Goal: Transaction & Acquisition: Purchase product/service

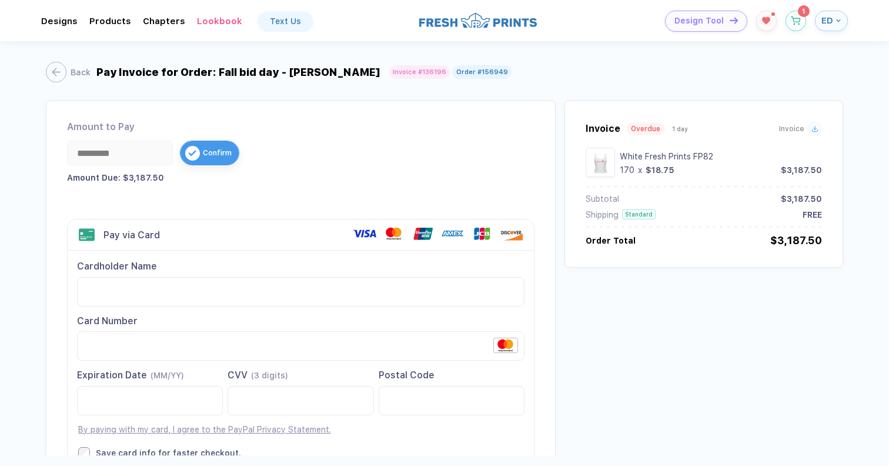
click at [116, 156] on div "*********" at bounding box center [120, 153] width 106 height 25
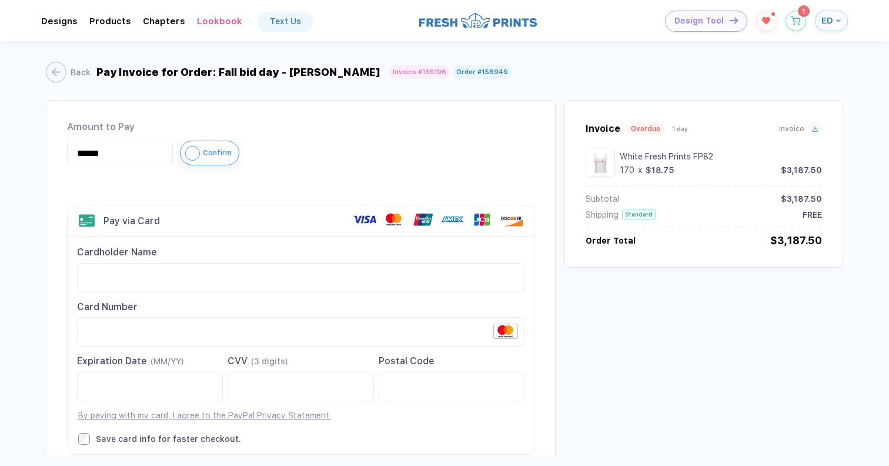
type input "******"
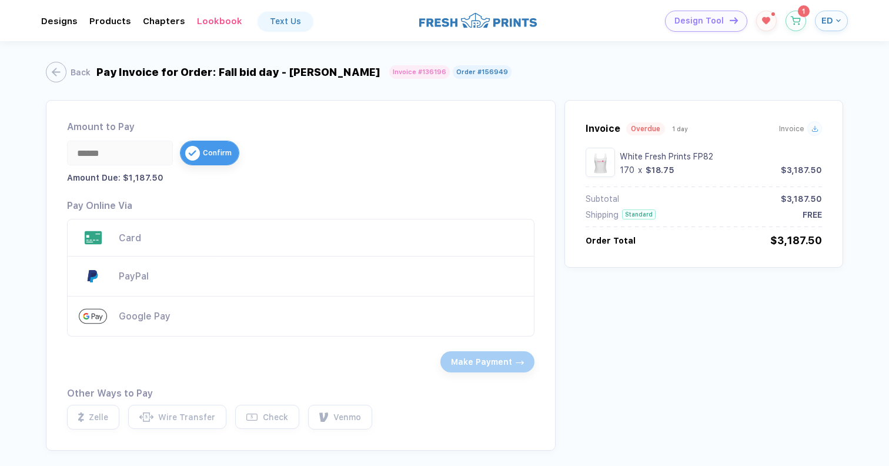
click at [175, 242] on div "Card" at bounding box center [321, 237] width 404 height 11
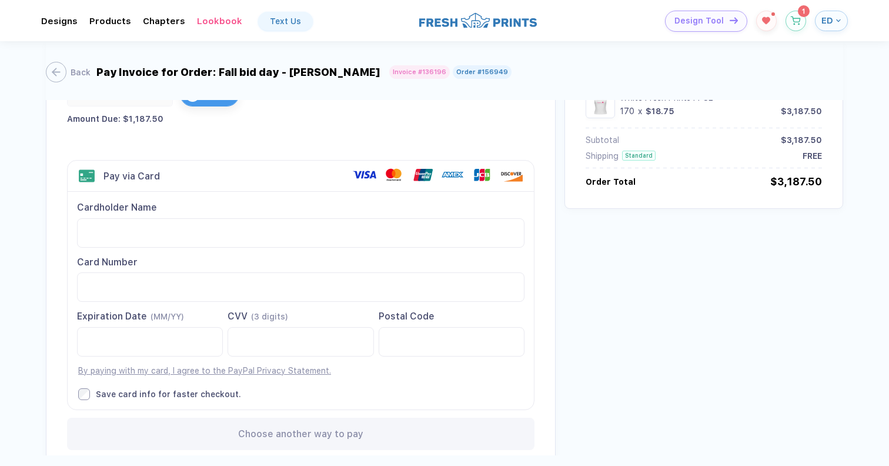
scroll to position [102, 0]
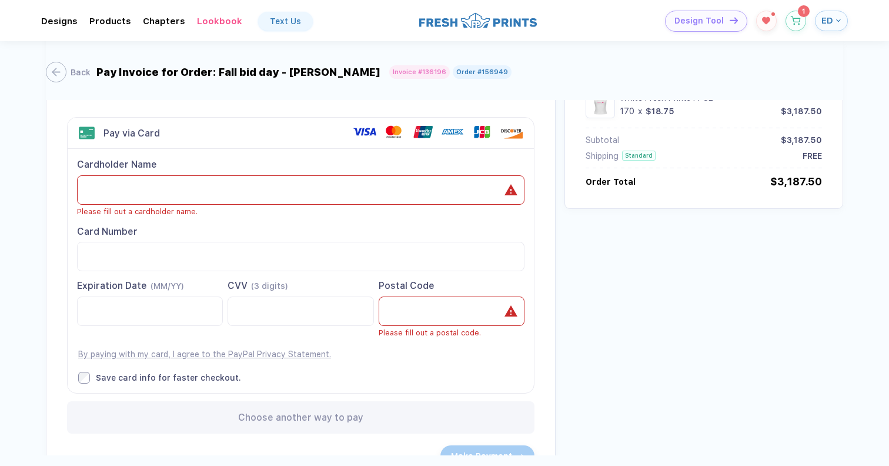
click at [388, 289] on label "Postal Code" at bounding box center [452, 302] width 146 height 46
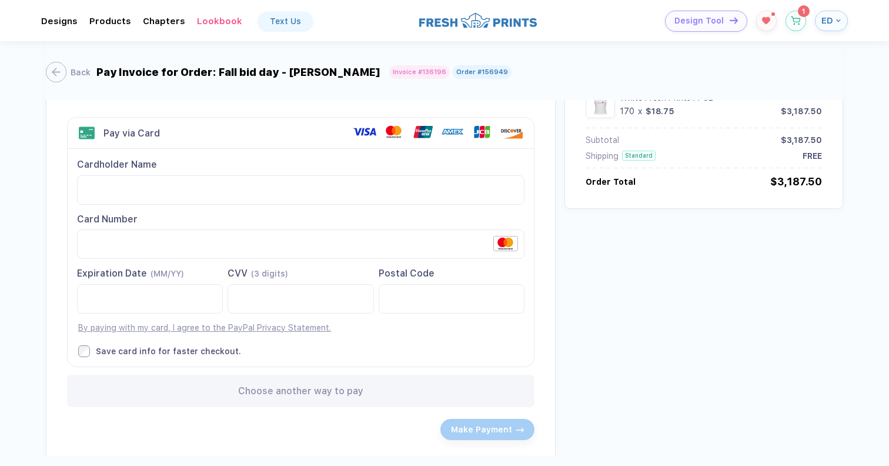
click at [331, 355] on label "Save card info for faster checkout." at bounding box center [301, 351] width 446 height 12
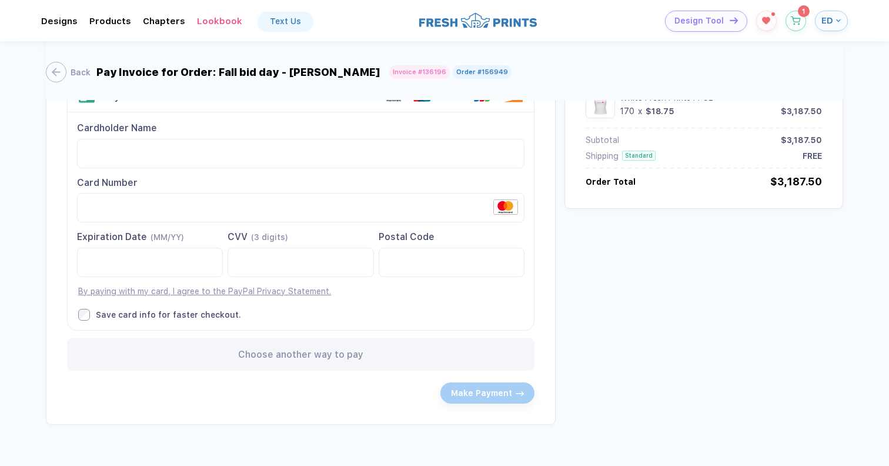
scroll to position [155, 0]
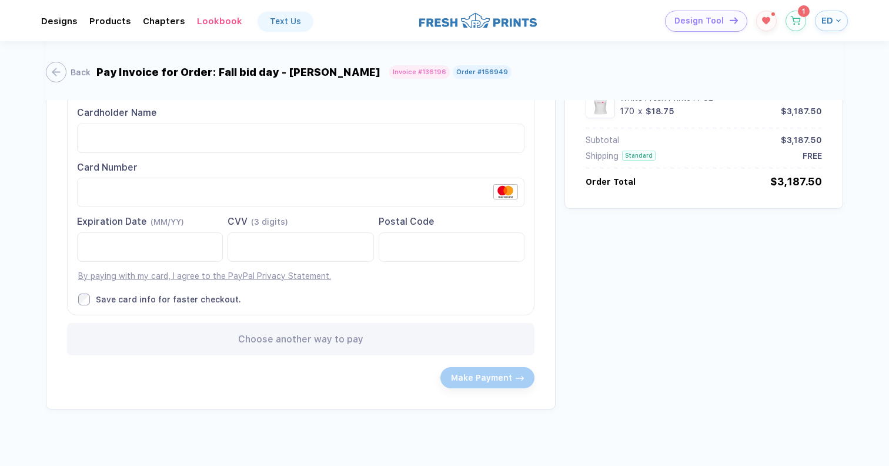
click at [484, 379] on div "Make Payment" at bounding box center [488, 377] width 94 height 21
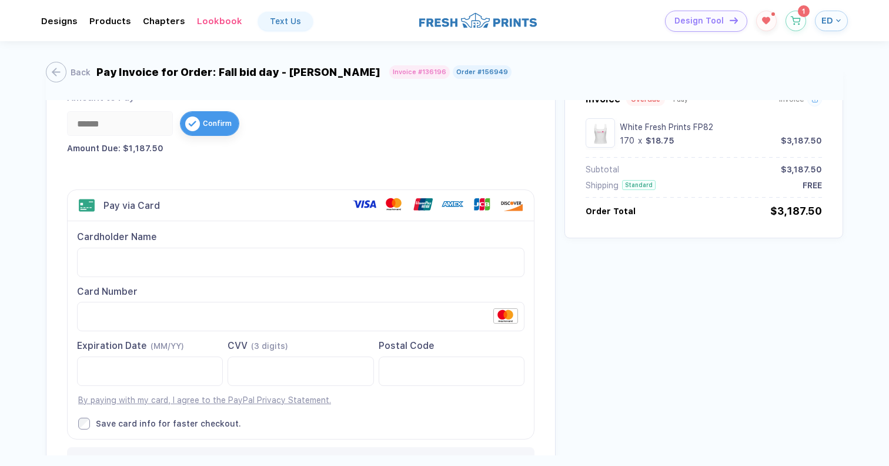
scroll to position [32, 0]
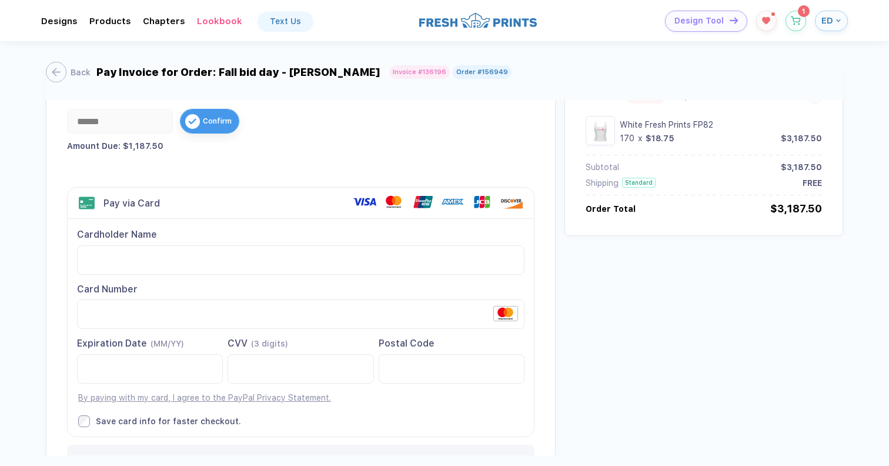
click at [207, 120] on span "Confirm" at bounding box center [217, 121] width 29 height 8
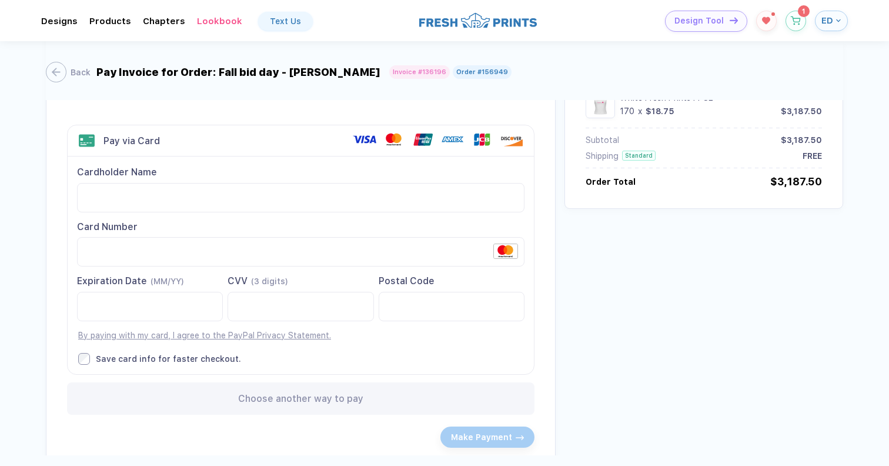
scroll to position [92, 0]
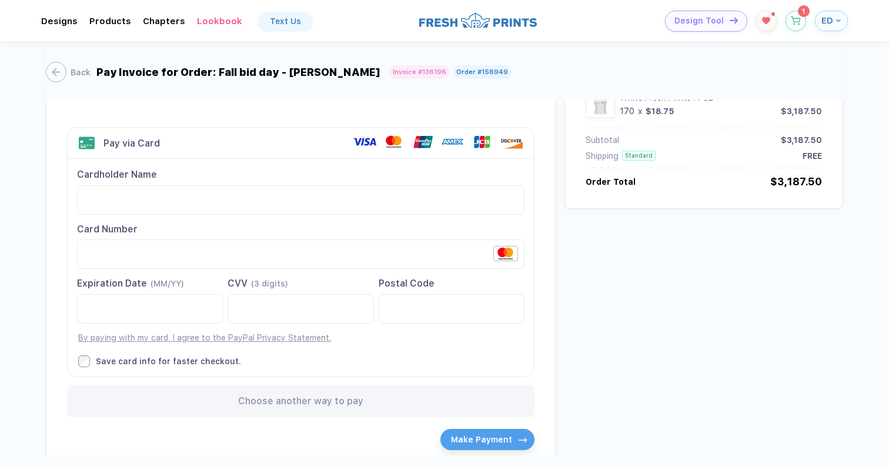
click at [487, 448] on div "Make Payment" at bounding box center [488, 439] width 94 height 21
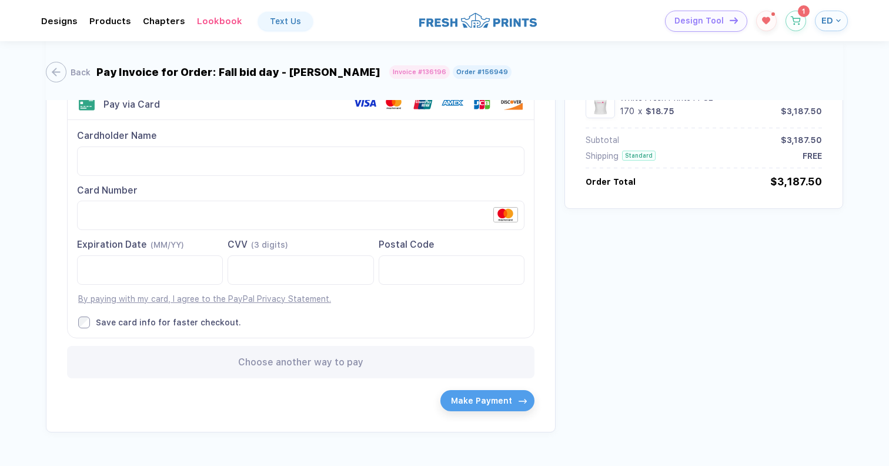
scroll to position [155, 0]
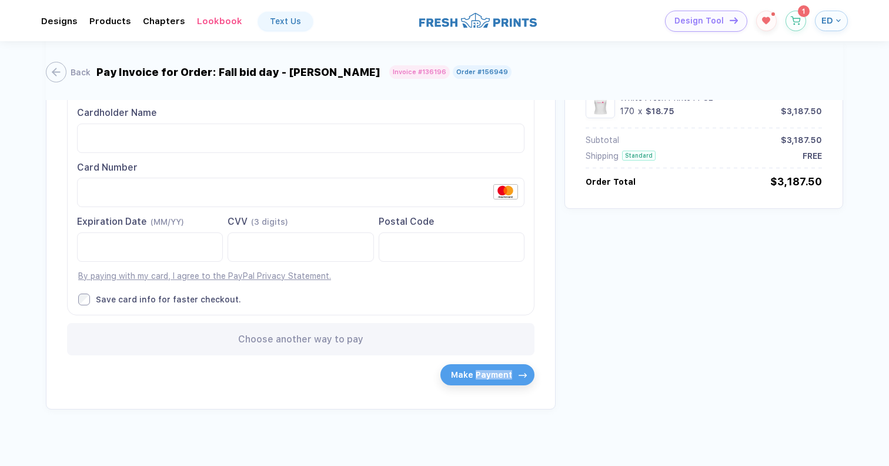
click at [475, 374] on span "Make Payment" at bounding box center [481, 374] width 61 height 9
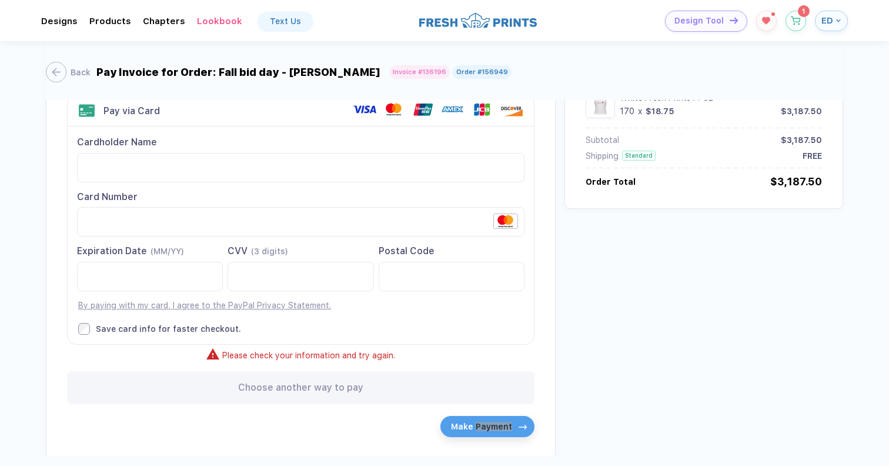
scroll to position [126, 0]
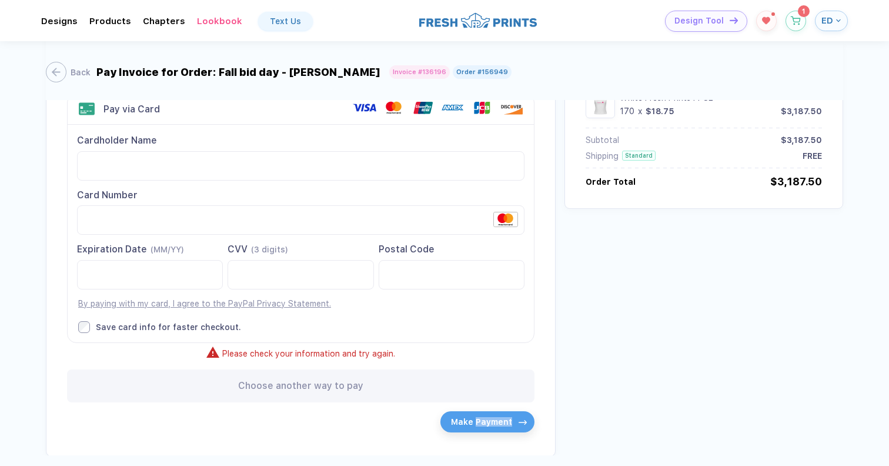
click at [478, 424] on span "Make Payment" at bounding box center [481, 421] width 61 height 9
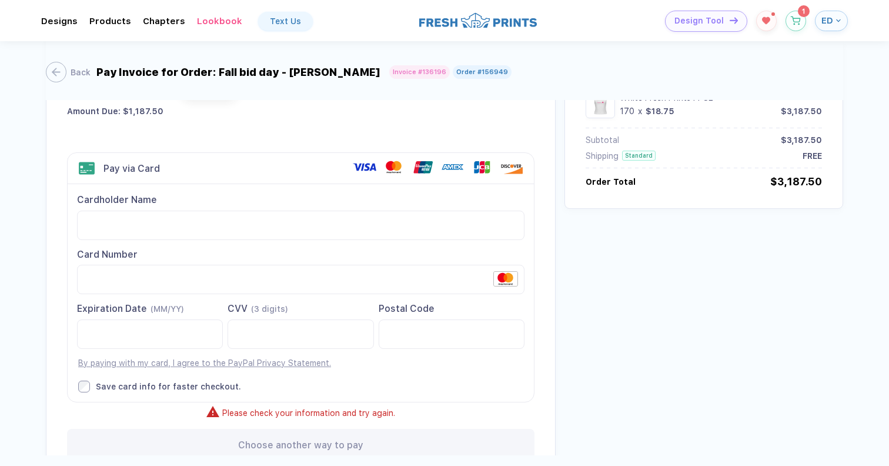
scroll to position [71, 0]
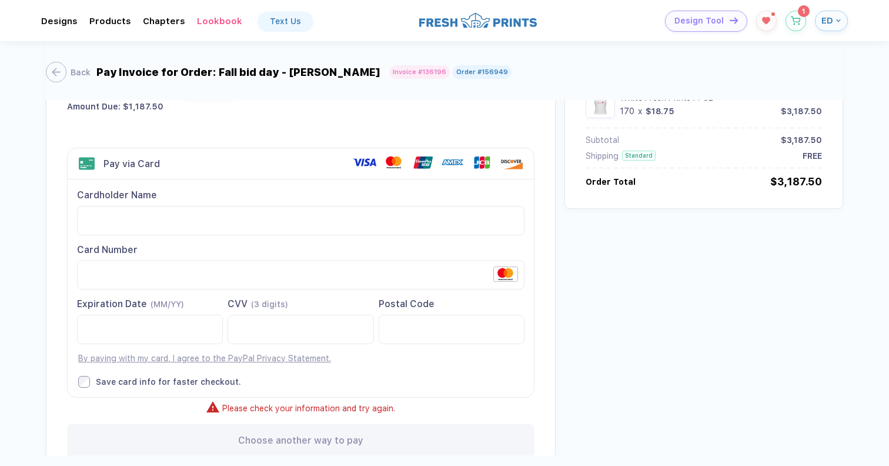
click at [639, 311] on div "Amount to Pay ****** Confirm Amount Due: $1,187.50 Visa MasterCard Union Pay Am…" at bounding box center [445, 270] width 798 height 482
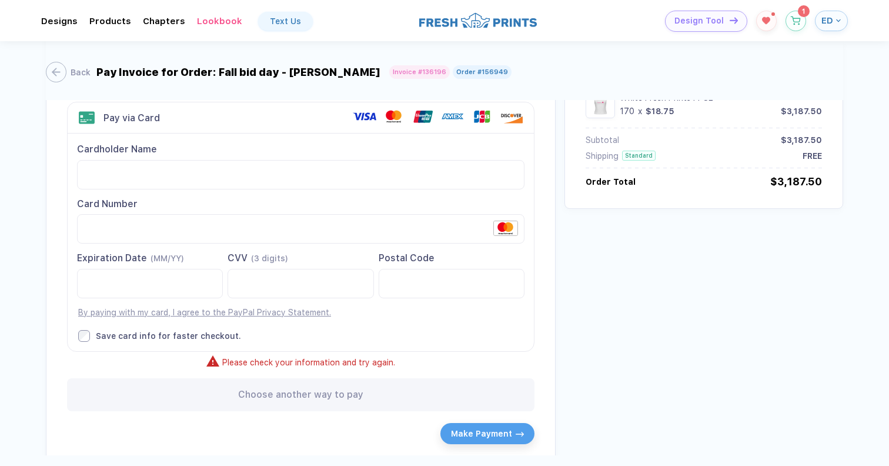
scroll to position [118, 0]
click at [209, 366] on use at bounding box center [213, 361] width 14 height 14
click at [188, 328] on div "Cardholder Name Please fill out a cardholder name. Card Number Please fill out …" at bounding box center [301, 241] width 466 height 217
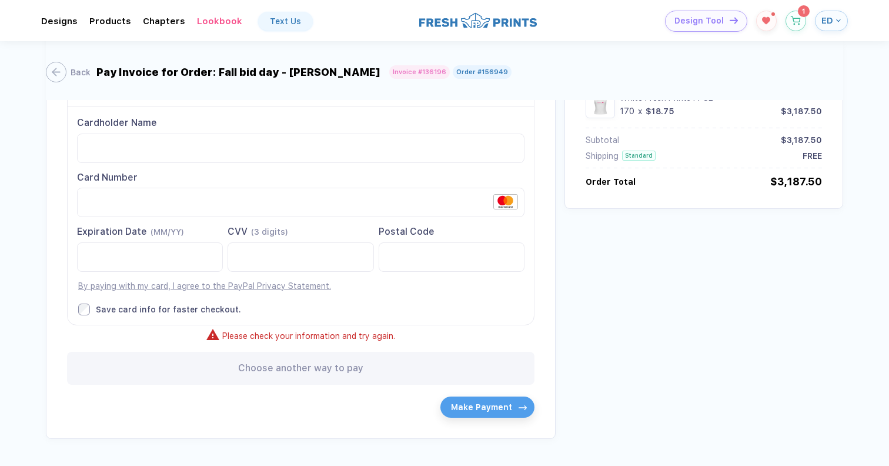
scroll to position [174, 0]
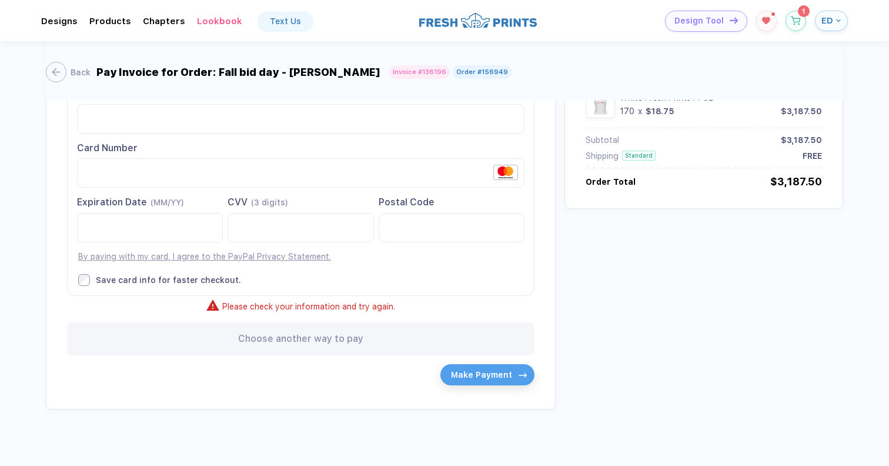
click at [468, 375] on span "Make Payment" at bounding box center [481, 374] width 61 height 9
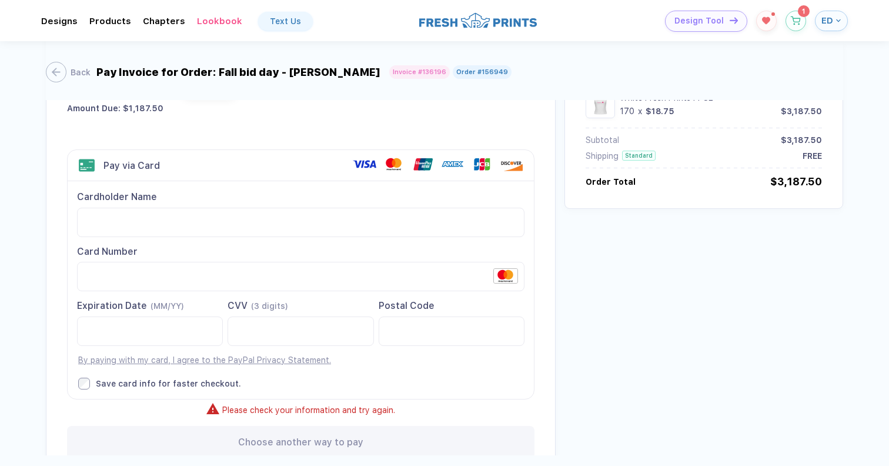
scroll to position [67, 0]
